Goal: Information Seeking & Learning: Learn about a topic

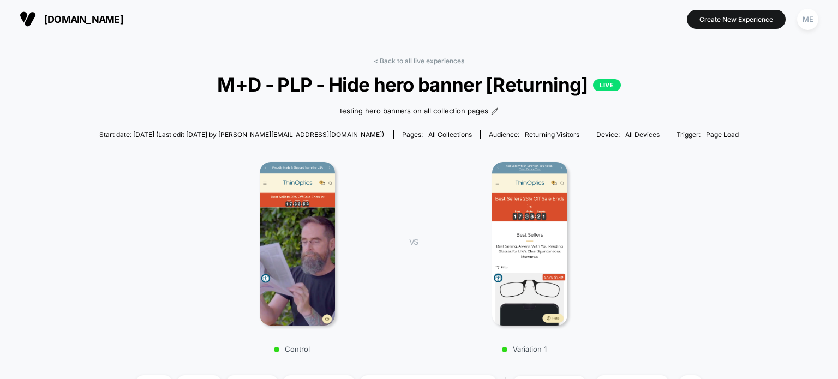
click at [62, 18] on span "[DOMAIN_NAME]" at bounding box center [83, 19] width 79 height 11
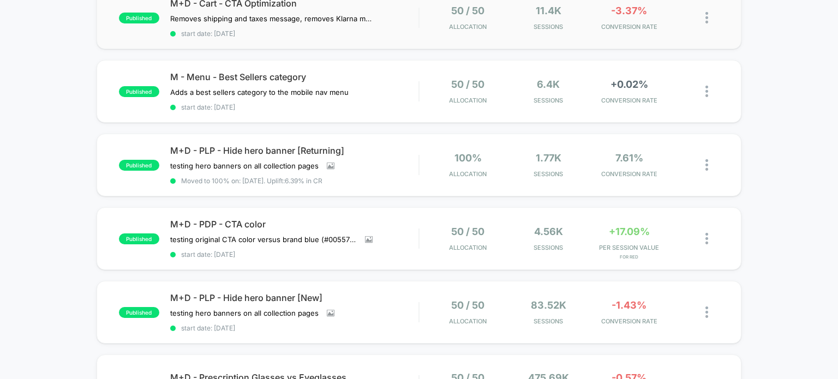
scroll to position [145, 0]
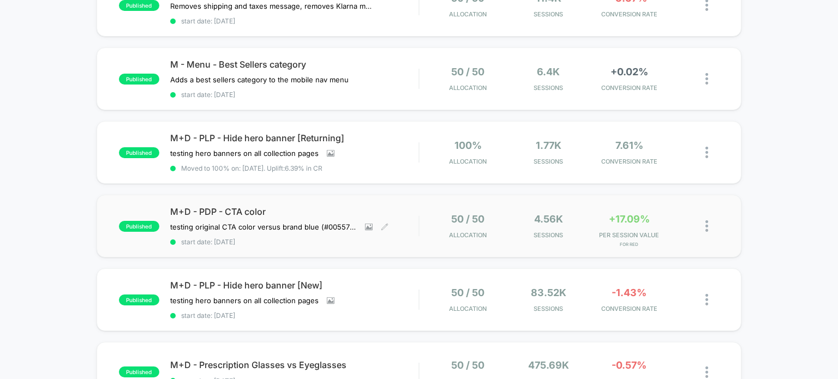
click at [388, 241] on span "start date: [DATE]" at bounding box center [294, 242] width 249 height 8
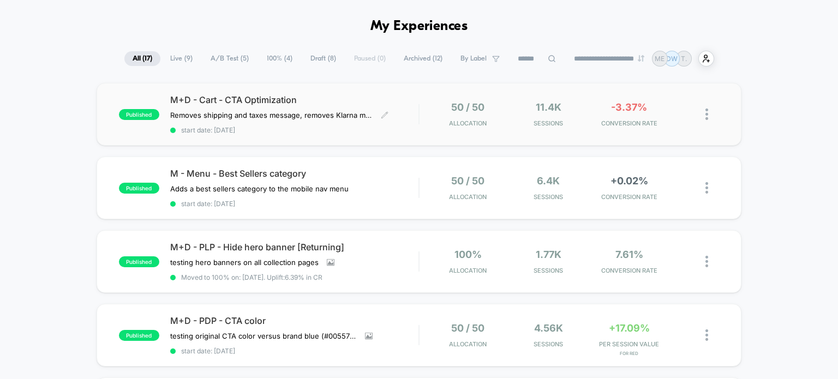
click at [245, 100] on span "M+D - Cart - CTA Optimization" at bounding box center [294, 99] width 249 height 11
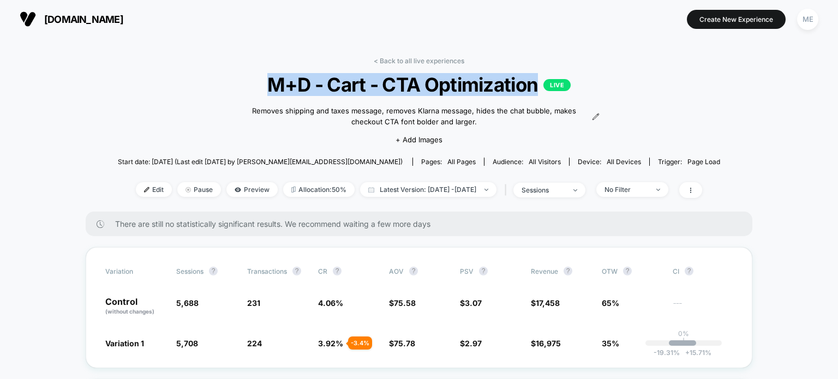
drag, startPoint x: 539, startPoint y: 86, endPoint x: 271, endPoint y: 81, distance: 268.4
click at [271, 81] on span "M+D - Cart - CTA Optimization LIVE" at bounding box center [419, 84] width 542 height 23
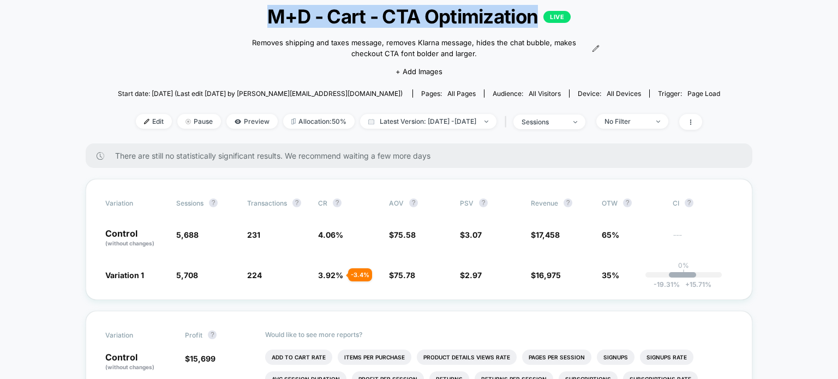
scroll to position [73, 0]
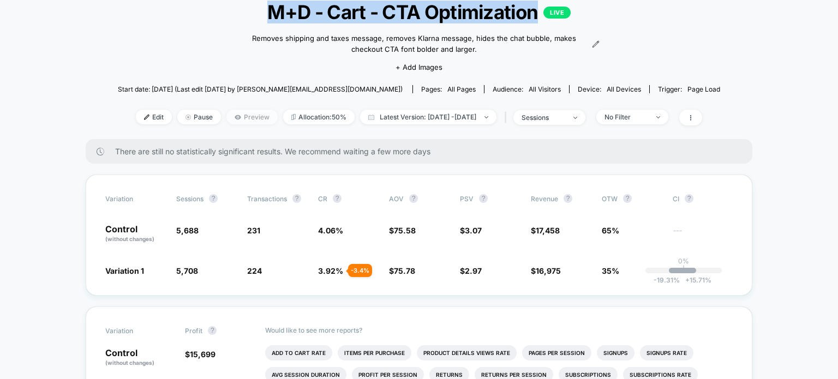
click at [237, 117] on span "Preview" at bounding box center [251, 117] width 51 height 15
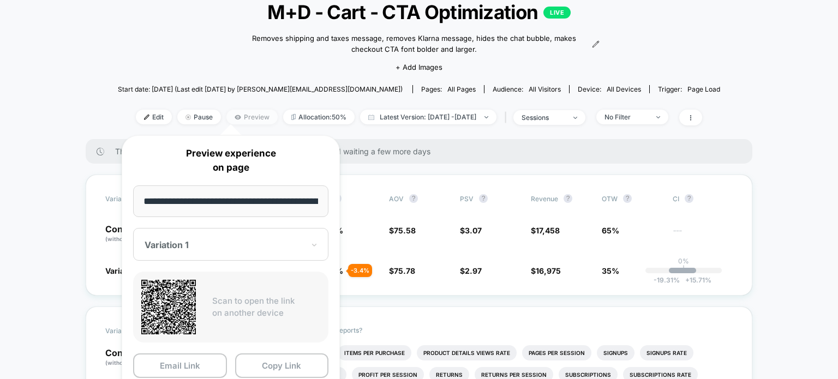
scroll to position [0, 110]
click at [280, 366] on button "Copy Link" at bounding box center [282, 365] width 94 height 25
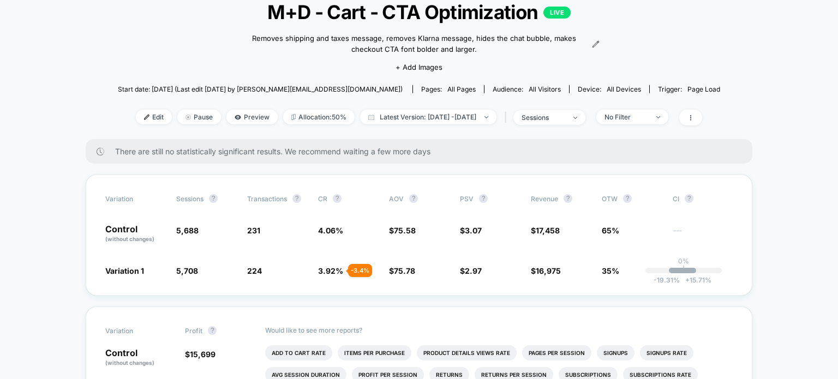
click at [537, 10] on span "M+D - Cart - CTA Optimization LIVE" at bounding box center [419, 12] width 542 height 23
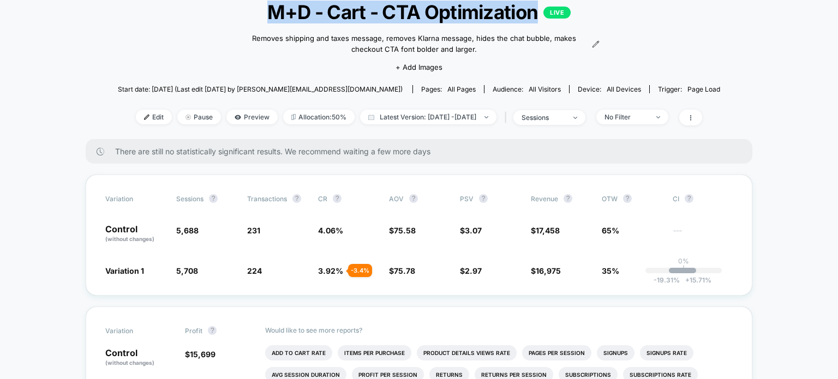
drag, startPoint x: 537, startPoint y: 13, endPoint x: 272, endPoint y: 11, distance: 265.1
click at [272, 11] on span "M+D - Cart - CTA Optimization LIVE" at bounding box center [419, 12] width 542 height 23
copy span "M+D - Cart - CTA Optimization"
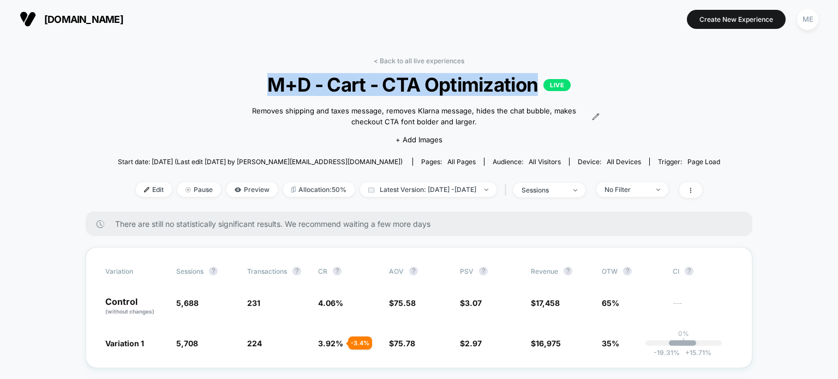
click at [82, 21] on span "[DOMAIN_NAME]" at bounding box center [83, 19] width 79 height 11
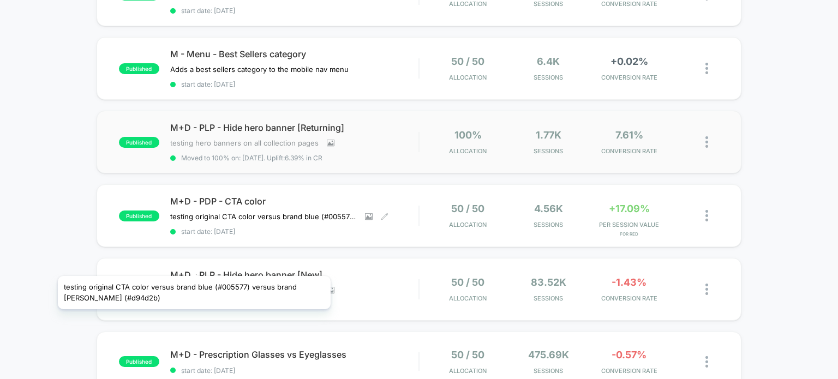
scroll to position [182, 0]
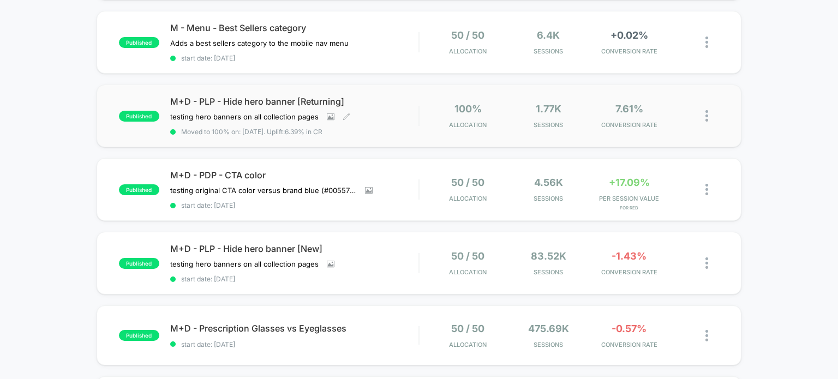
click at [240, 97] on span "M+D - PLP - Hide hero banner [Returning]" at bounding box center [294, 101] width 249 height 11
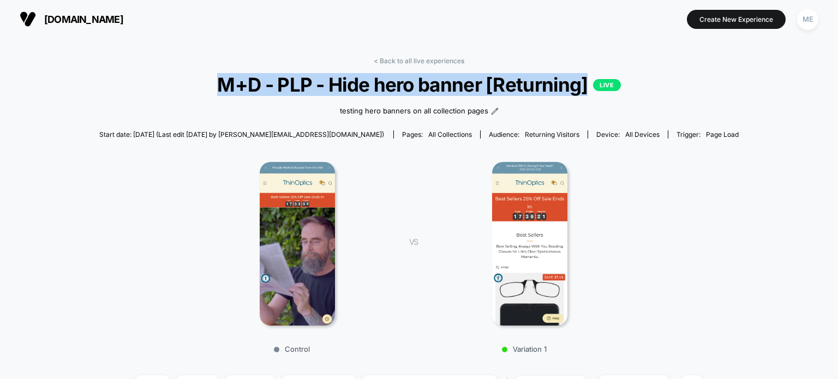
drag, startPoint x: 587, startPoint y: 85, endPoint x: 217, endPoint y: 85, distance: 370.3
click at [217, 85] on span "M+D - PLP - Hide hero banner [Returning] LIVE" at bounding box center [418, 84] width 575 height 23
copy span "M+D - PLP - Hide hero banner [Returning]"
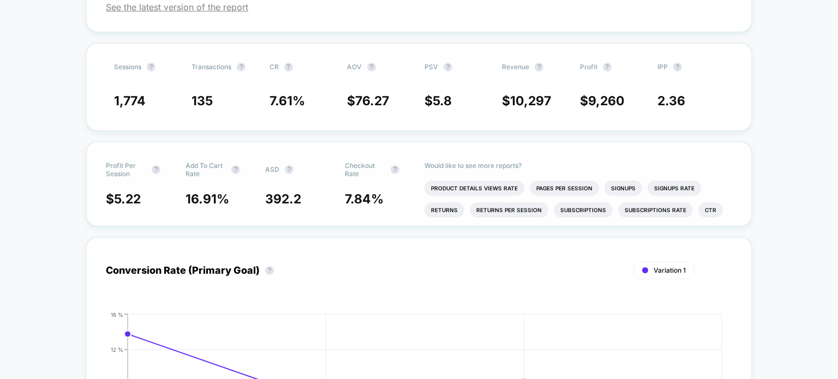
scroll to position [509, 0]
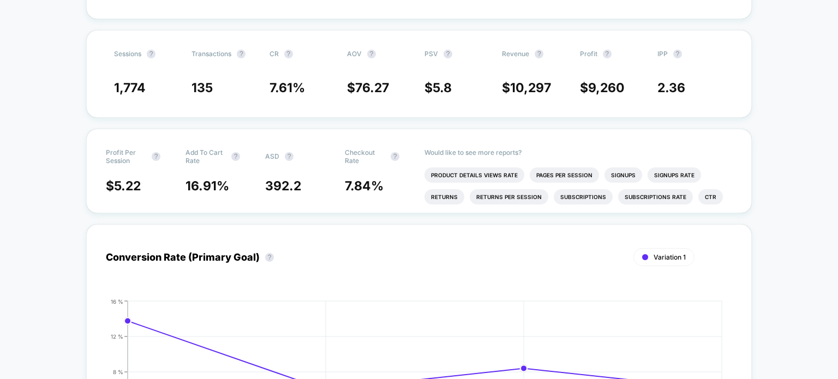
drag, startPoint x: 803, startPoint y: 30, endPoint x: 759, endPoint y: 1, distance: 52.3
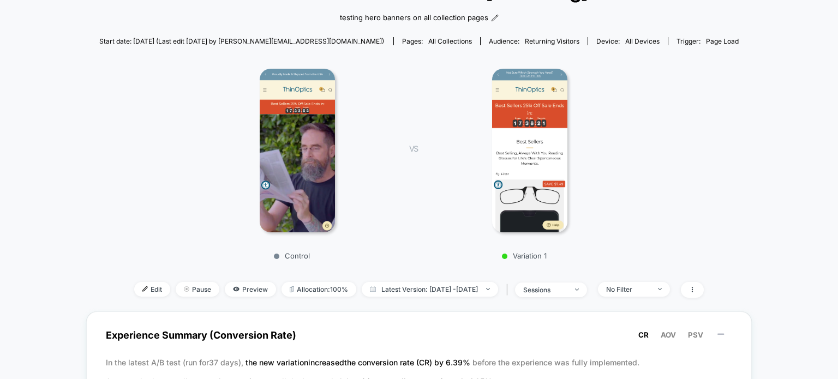
scroll to position [0, 0]
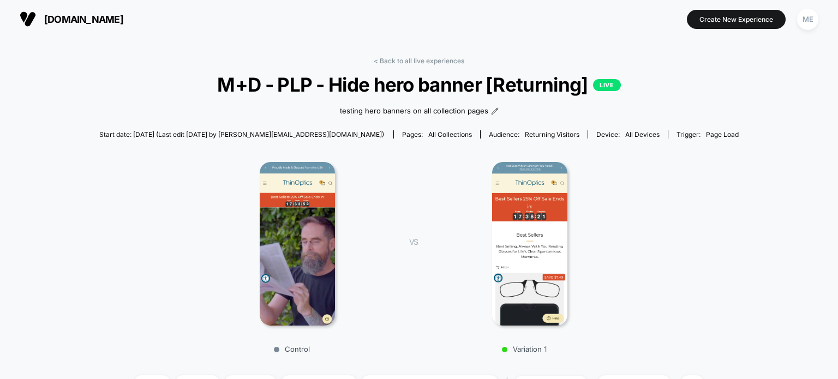
click at [85, 21] on span "[DOMAIN_NAME]" at bounding box center [83, 19] width 79 height 11
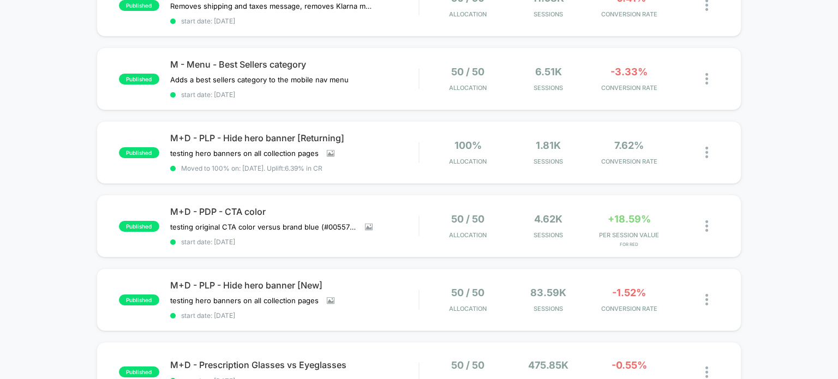
scroll to position [36, 0]
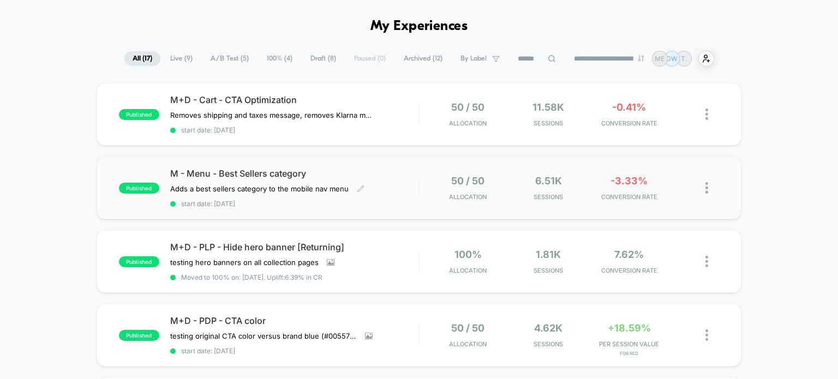
click at [249, 169] on span "M - Menu - Best Sellers category" at bounding box center [294, 173] width 249 height 11
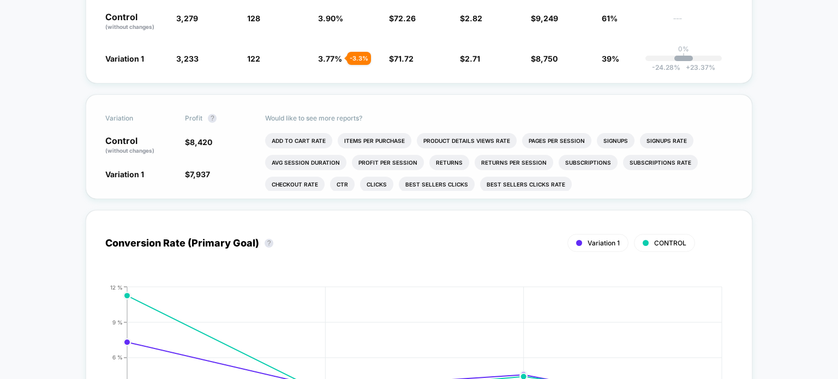
scroll to position [291, 0]
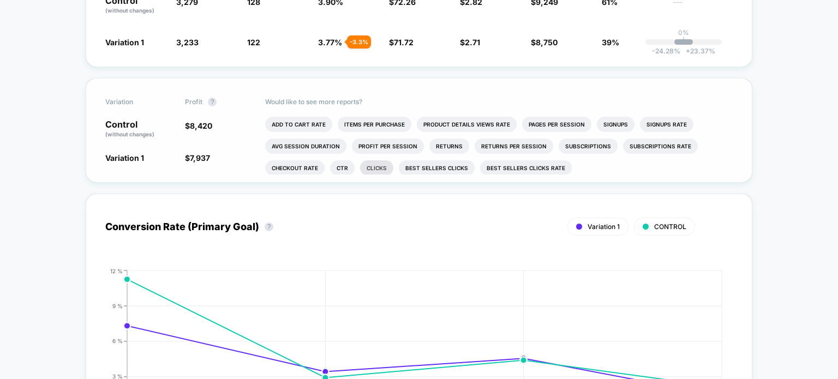
click at [382, 171] on li "Clicks" at bounding box center [376, 167] width 33 height 15
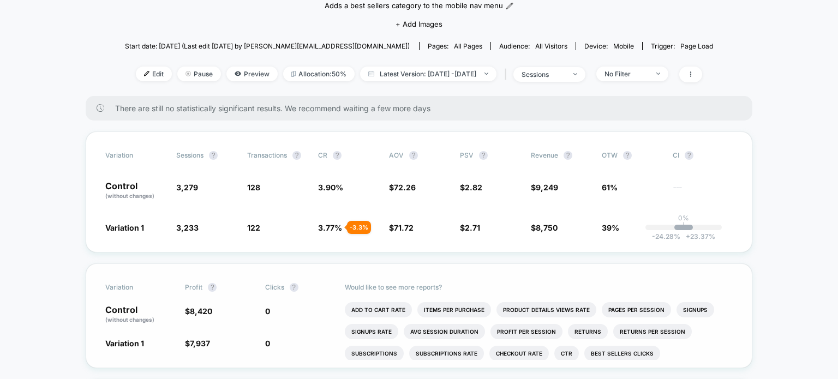
scroll to position [0, 0]
